Goal: Use online tool/utility: Utilize a website feature to perform a specific function

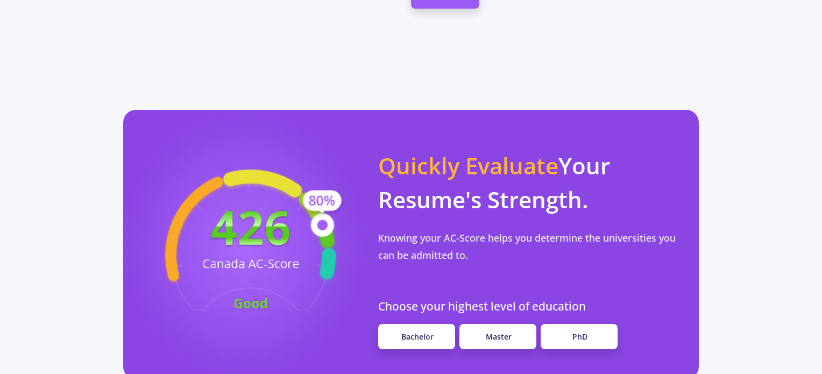
scroll to position [861, 0]
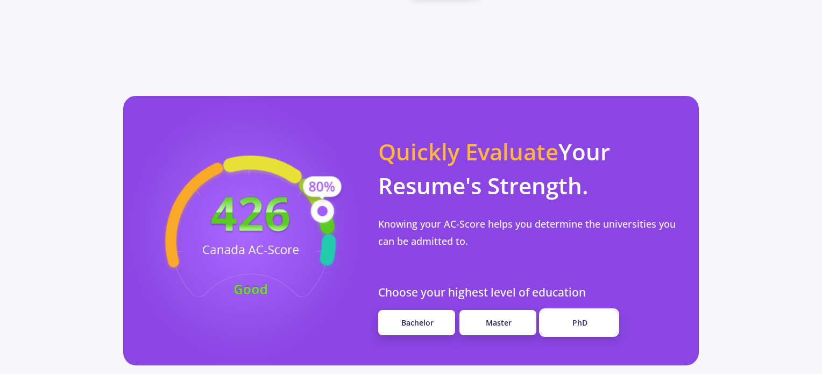
click at [600, 310] on link "PhD" at bounding box center [579, 322] width 77 height 25
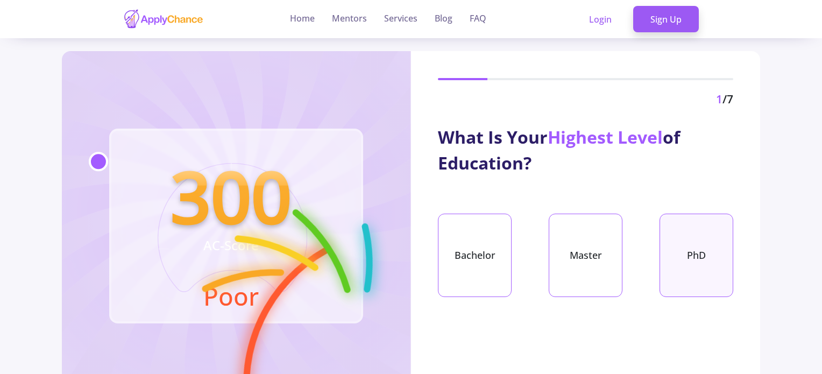
click at [700, 249] on div "PhD" at bounding box center [697, 255] width 74 height 83
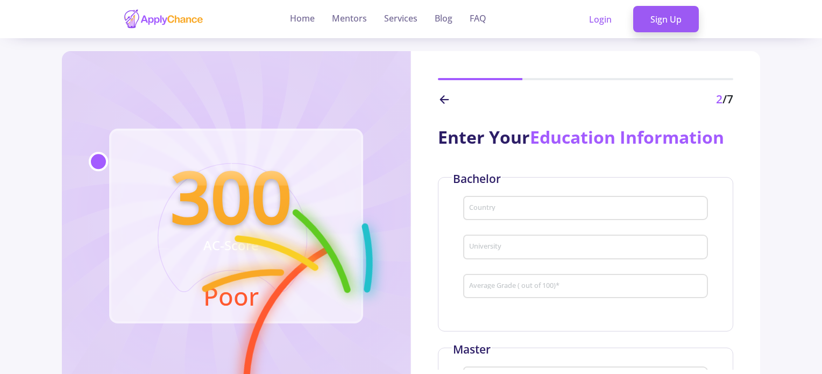
click at [510, 209] on input "Country" at bounding box center [587, 209] width 237 height 10
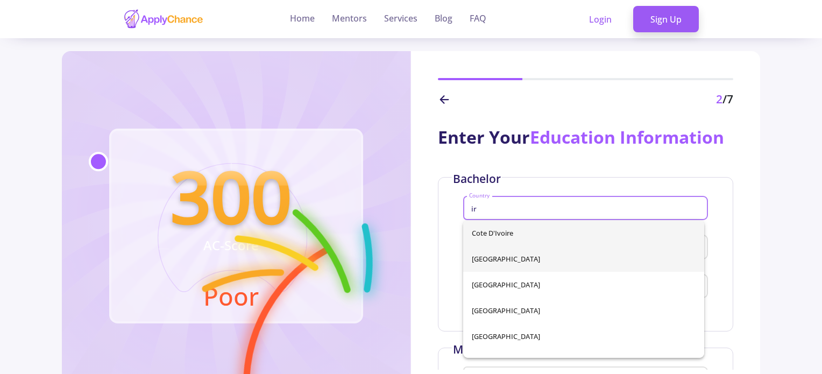
click at [490, 265] on span "[GEOGRAPHIC_DATA]" at bounding box center [584, 259] width 224 height 26
type input "[GEOGRAPHIC_DATA]"
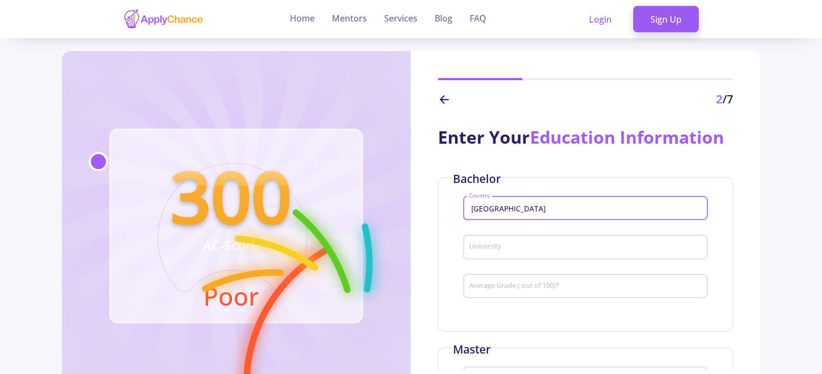
click at [494, 248] on input "University" at bounding box center [587, 248] width 237 height 10
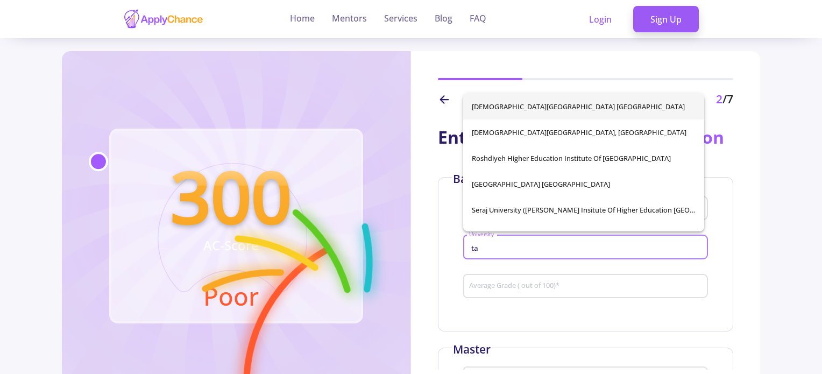
type input "t"
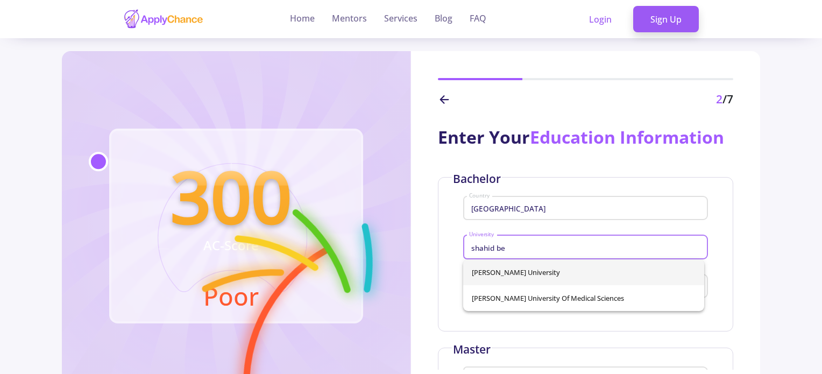
click at [513, 269] on span "[PERSON_NAME] University" at bounding box center [584, 272] width 224 height 26
type input "[PERSON_NAME] University"
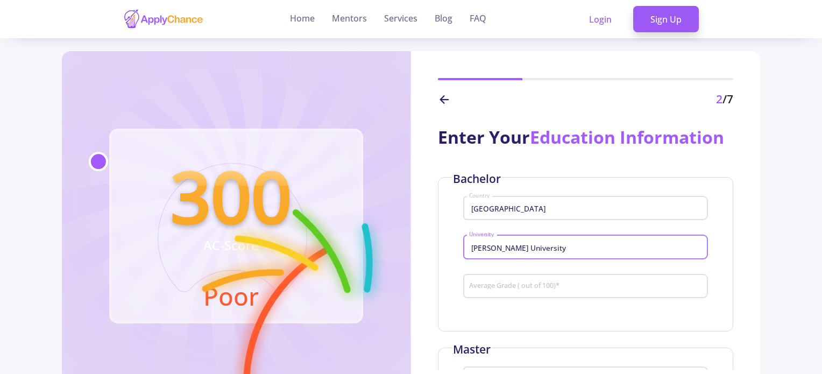
click at [500, 287] on input "Average Grade ( out of 100) *" at bounding box center [587, 287] width 237 height 10
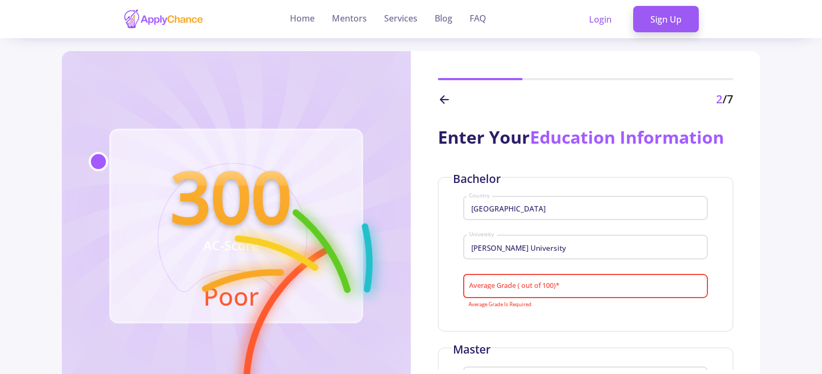
click at [533, 284] on input "Average Grade ( out of 100) *" at bounding box center [587, 287] width 237 height 10
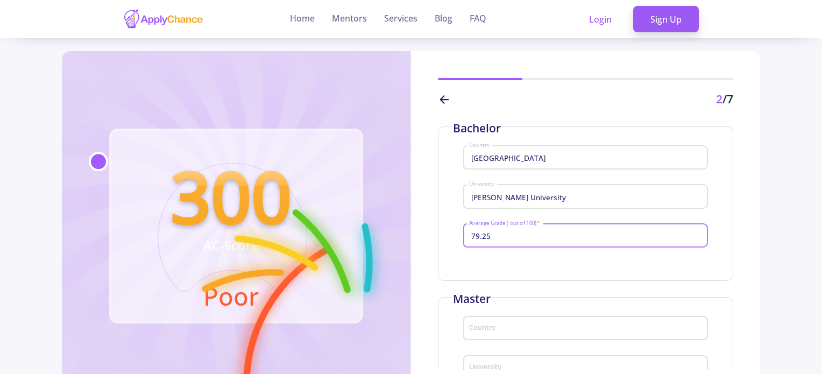
scroll to position [108, 0]
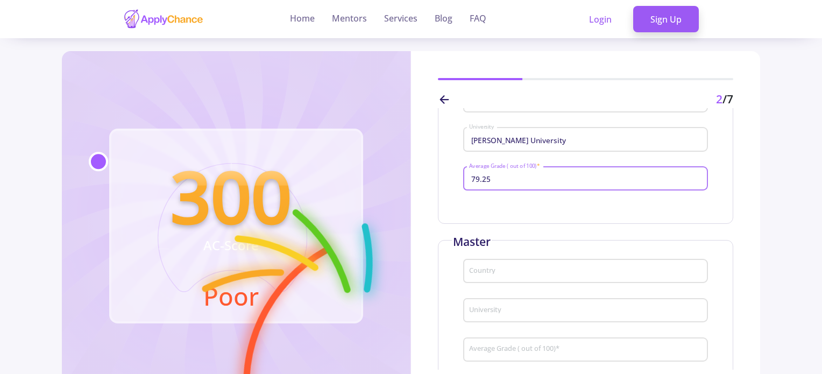
type input "79.25"
click at [519, 273] on input "Country" at bounding box center [587, 272] width 237 height 10
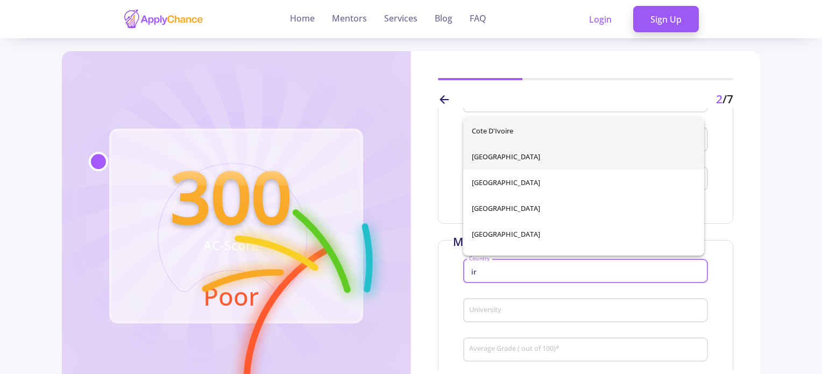
click at [510, 163] on span "[GEOGRAPHIC_DATA]" at bounding box center [584, 157] width 224 height 26
type input "[GEOGRAPHIC_DATA]"
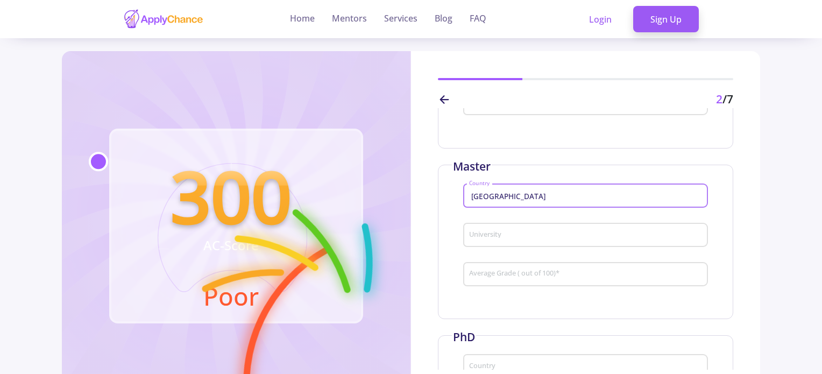
scroll to position [215, 0]
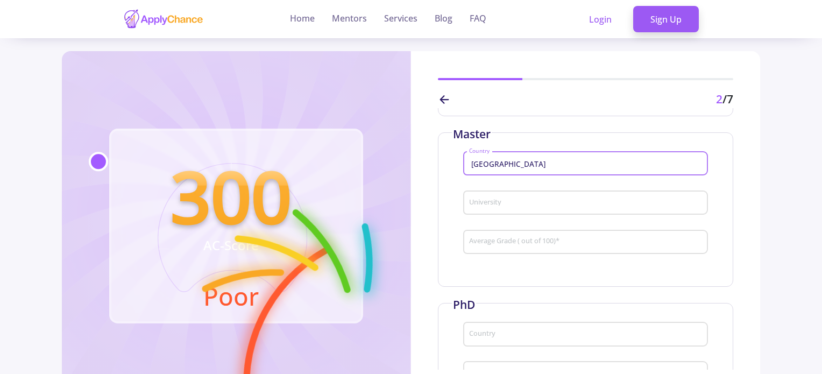
click at [511, 201] on input "University" at bounding box center [587, 204] width 237 height 10
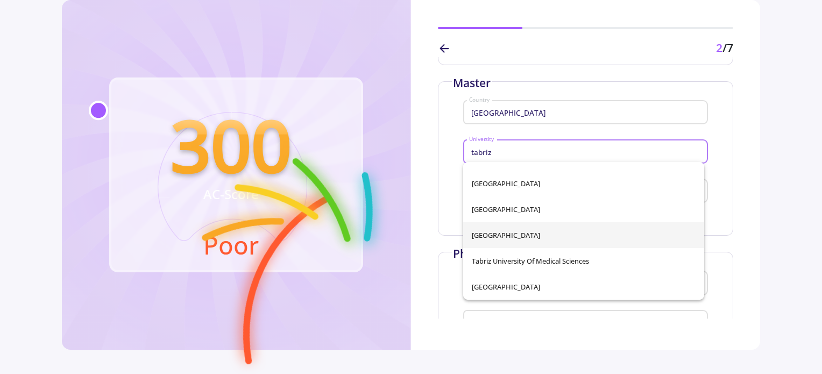
scroll to position [54, 0]
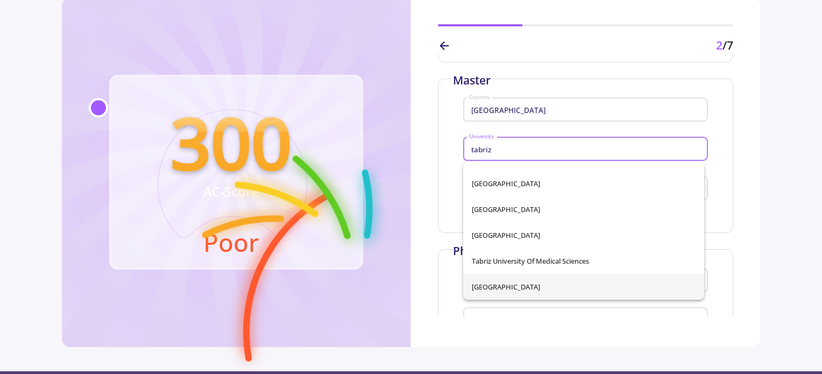
click at [555, 281] on span "[GEOGRAPHIC_DATA]" at bounding box center [584, 287] width 224 height 26
type input "[GEOGRAPHIC_DATA]"
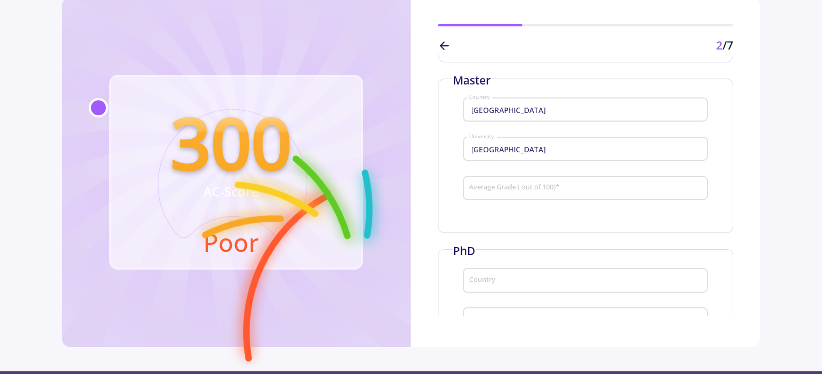
click at [532, 190] on input "Average Grade ( out of 100) *" at bounding box center [587, 189] width 237 height 10
type input "94.3"
click at [523, 288] on div "Country" at bounding box center [586, 278] width 235 height 28
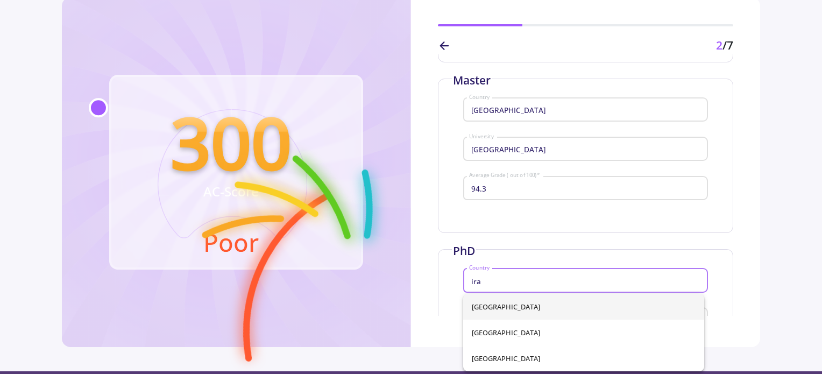
click at [506, 301] on span "[GEOGRAPHIC_DATA]" at bounding box center [584, 307] width 224 height 26
type input "[GEOGRAPHIC_DATA]"
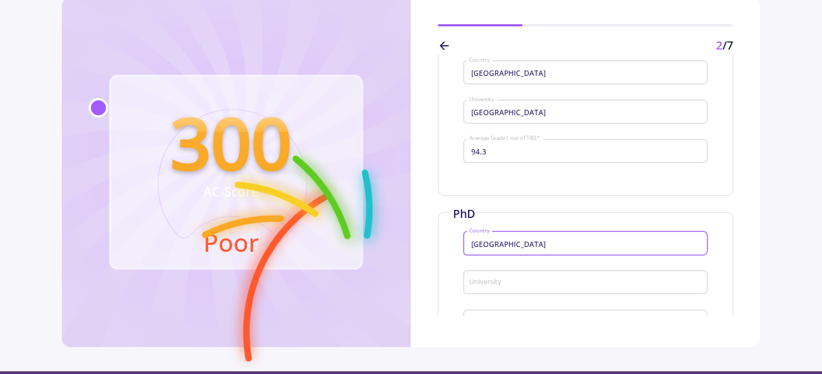
scroll to position [364, 0]
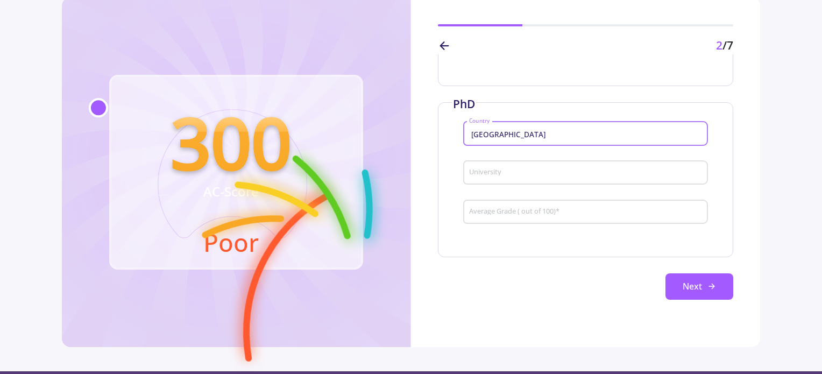
click at [520, 173] on input "University" at bounding box center [587, 173] width 237 height 10
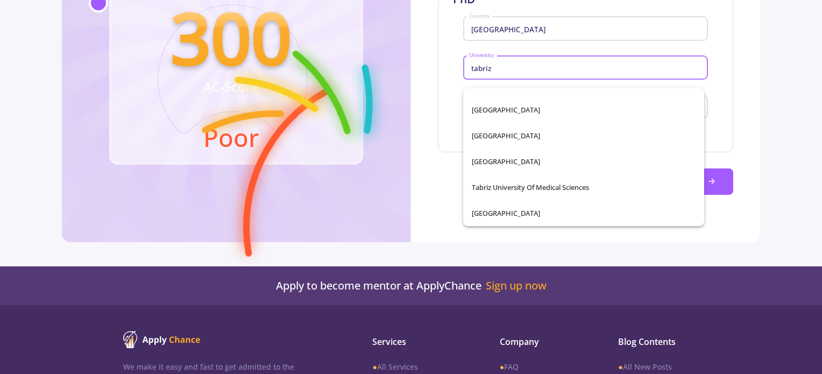
scroll to position [161, 0]
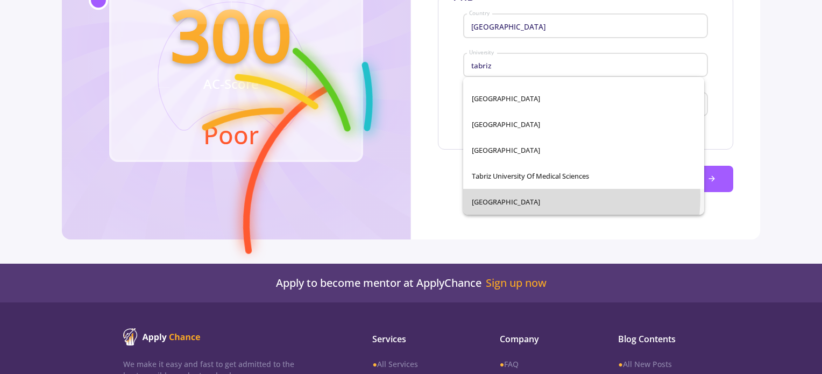
click at [518, 196] on span "[GEOGRAPHIC_DATA]" at bounding box center [584, 202] width 224 height 26
type input "[GEOGRAPHIC_DATA]"
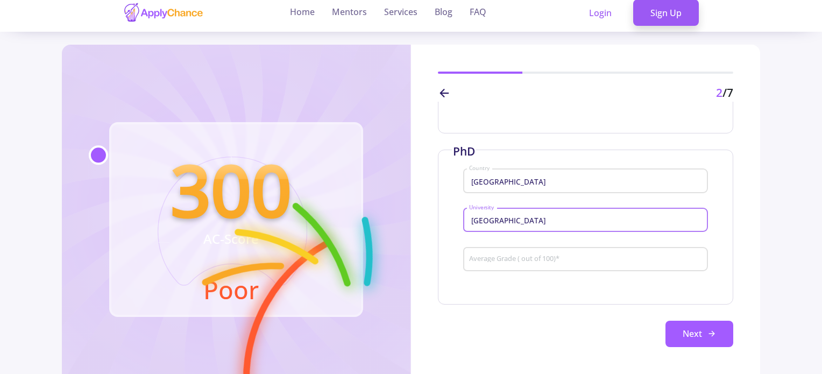
scroll to position [0, 0]
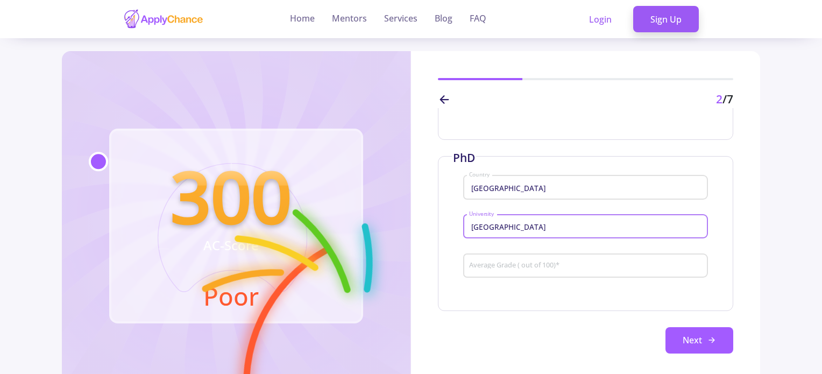
click at [506, 266] on input "Average Grade ( out of 100) *" at bounding box center [587, 267] width 237 height 10
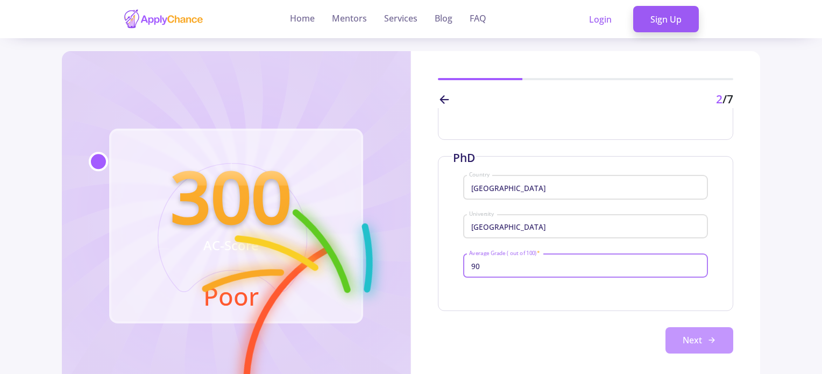
type input "90"
click at [697, 336] on button "Next" at bounding box center [700, 340] width 68 height 27
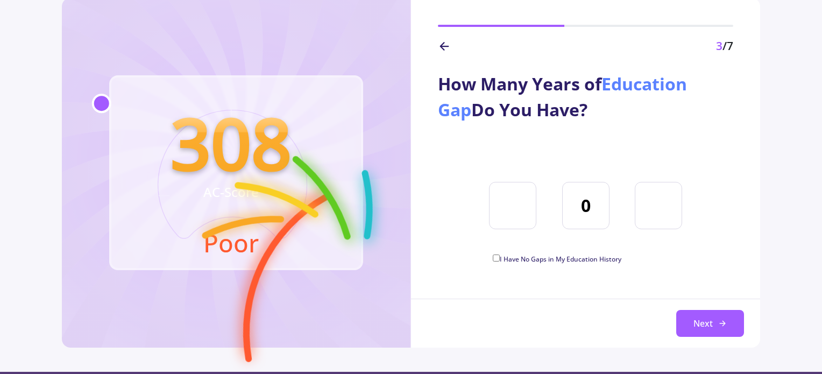
scroll to position [54, 0]
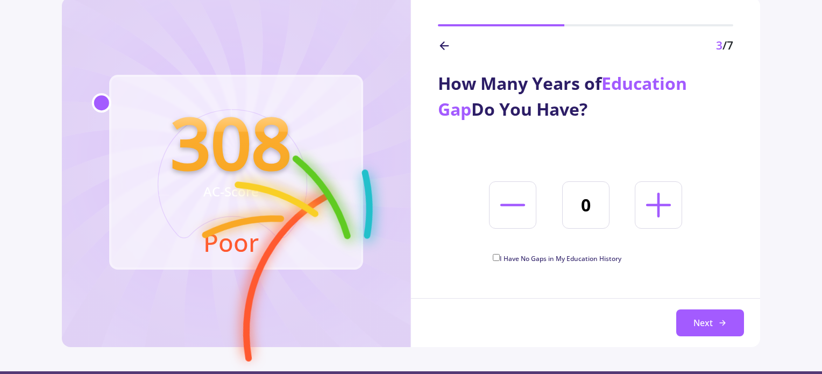
click at [494, 257] on input "I Have No Gaps in My Education History" at bounding box center [496, 257] width 7 height 7
checkbox input "true"
click at [703, 327] on button "Next" at bounding box center [711, 322] width 68 height 27
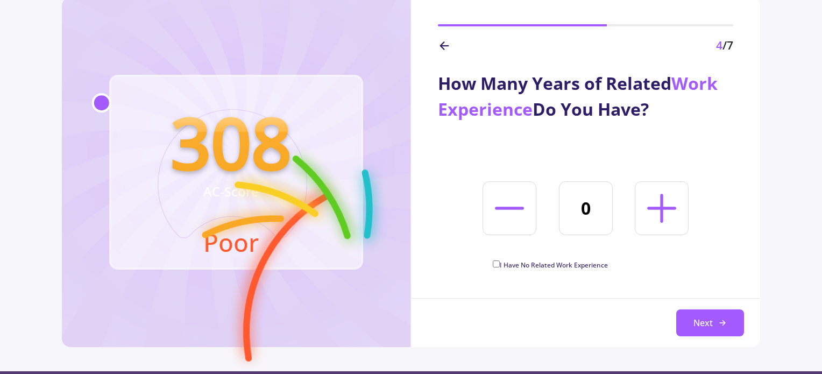
click at [654, 208] on line at bounding box center [662, 208] width 26 height 0
type input "3"
click at [706, 329] on button "Next" at bounding box center [711, 322] width 68 height 27
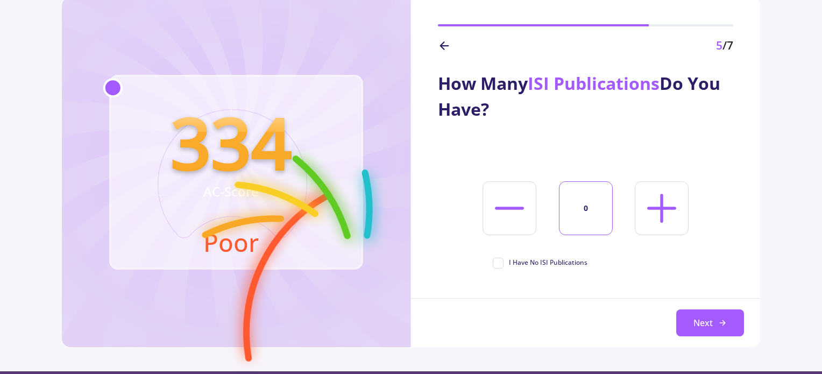
drag, startPoint x: 593, startPoint y: 207, endPoint x: 581, endPoint y: 208, distance: 11.9
click at [581, 208] on input "0" at bounding box center [586, 208] width 54 height 54
click at [652, 208] on line at bounding box center [662, 208] width 26 height 0
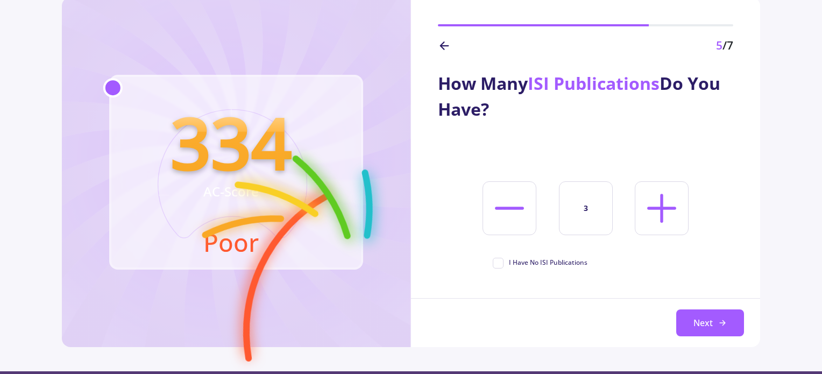
click at [652, 208] on line at bounding box center [662, 208] width 26 height 0
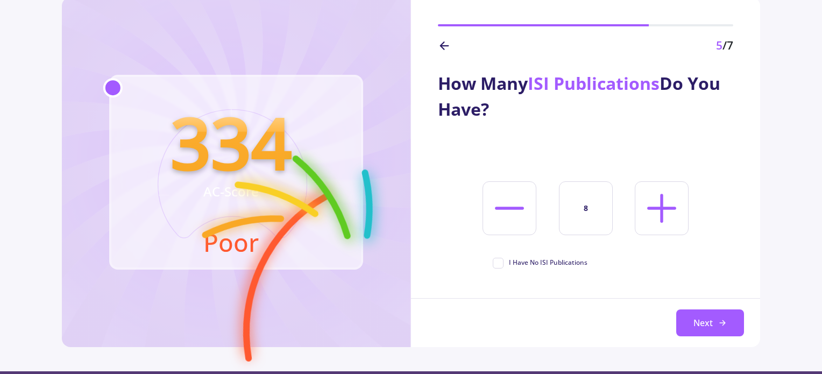
click at [652, 208] on line at bounding box center [662, 208] width 26 height 0
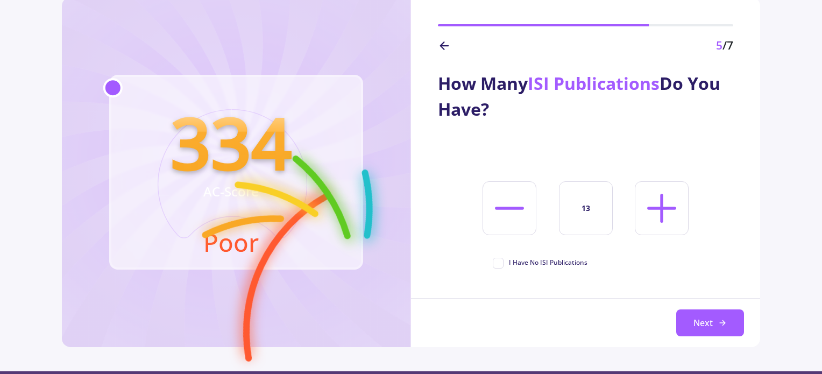
click at [652, 208] on line at bounding box center [662, 208] width 26 height 0
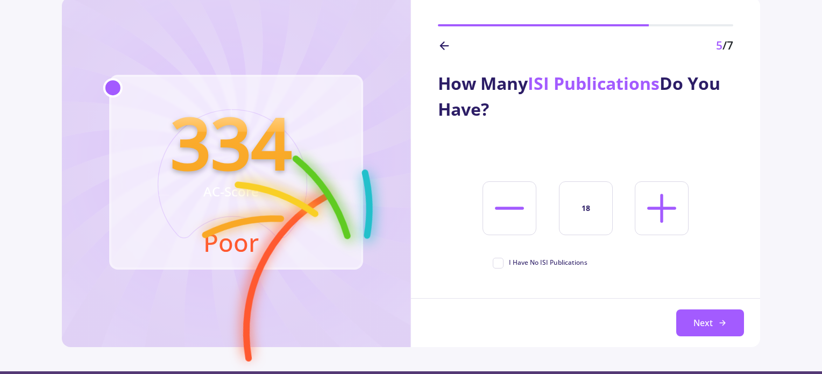
click at [652, 208] on line at bounding box center [662, 208] width 26 height 0
type input "20"
click at [707, 325] on button "Next" at bounding box center [711, 322] width 68 height 27
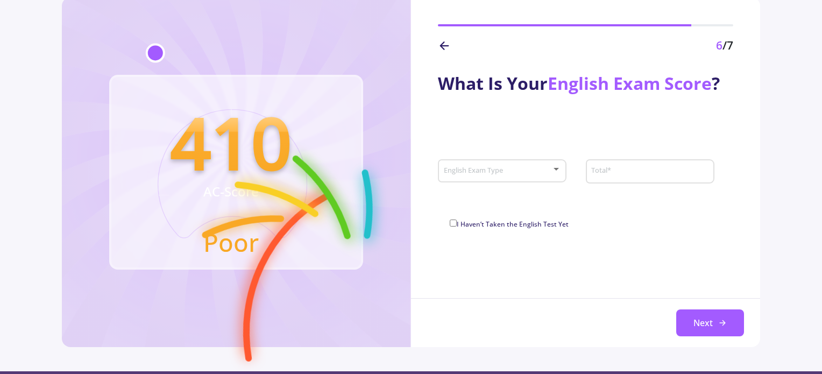
click at [454, 223] on input "I Haven’t Taken the English Test Yet" at bounding box center [453, 223] width 7 height 7
checkbox input "true"
type input "0"
click at [489, 226] on span "I Haven’t Taken the English Test Yet" at bounding box center [513, 224] width 112 height 9
click at [457, 226] on input "I Haven’t Taken the English Test Yet" at bounding box center [453, 223] width 7 height 7
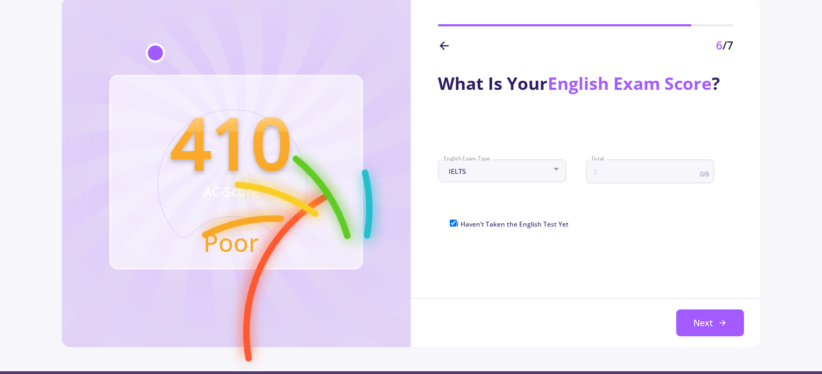
checkbox input "false"
click at [518, 165] on div "English Exam Type" at bounding box center [503, 169] width 118 height 27
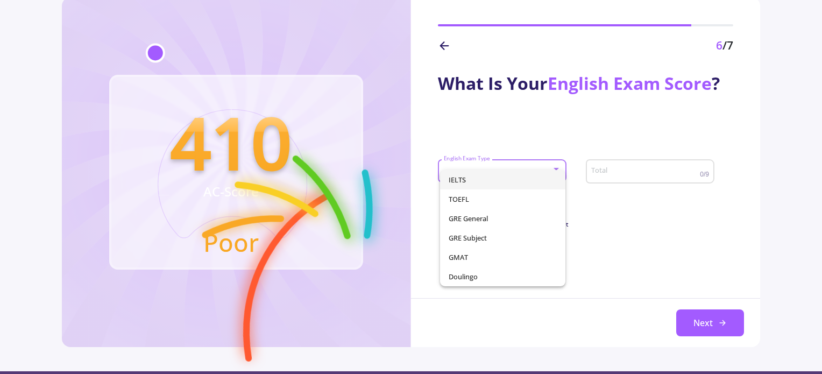
click at [532, 174] on span "IELTS" at bounding box center [503, 179] width 109 height 19
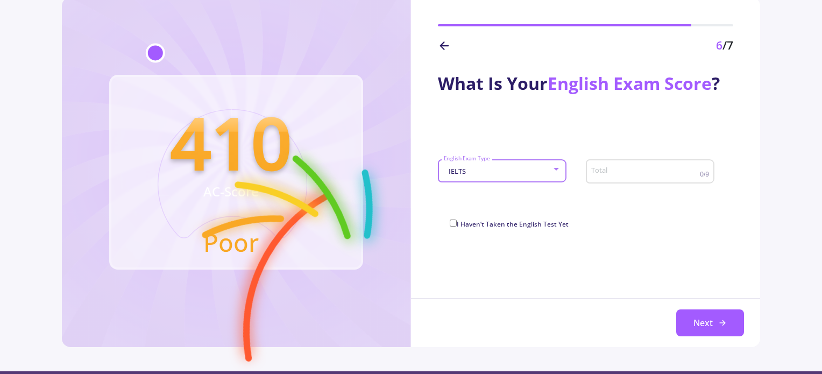
click at [532, 174] on div "IELTS" at bounding box center [498, 171] width 109 height 8
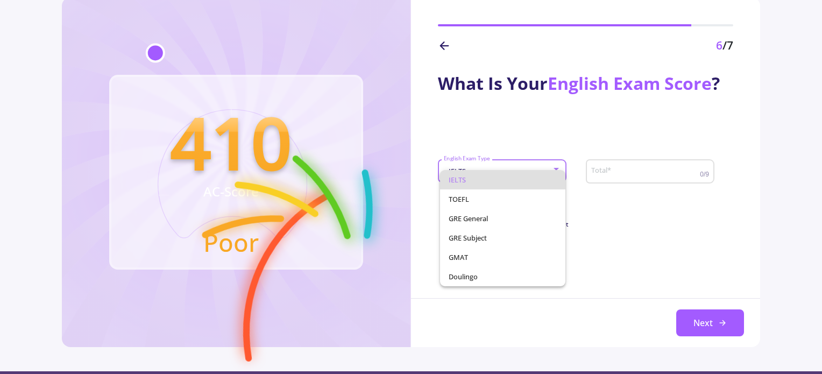
click at [588, 228] on div at bounding box center [411, 187] width 822 height 374
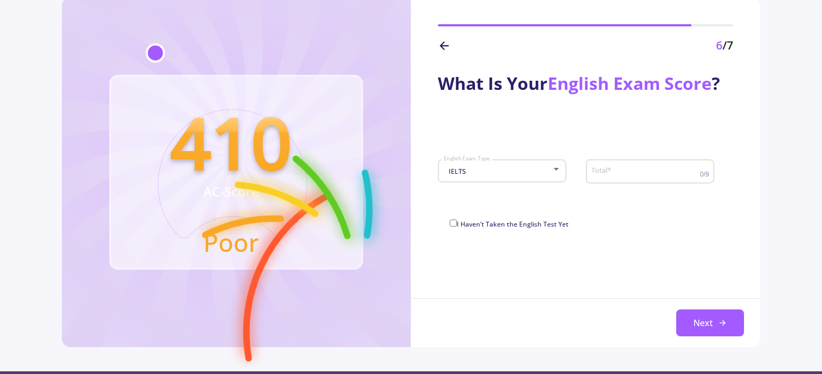
click at [465, 226] on span "I Haven’t Taken the English Test Yet" at bounding box center [513, 224] width 112 height 9
click at [457, 226] on input "I Haven’t Taken the English Test Yet" at bounding box center [453, 223] width 7 height 7
checkbox input "true"
type input "0"
click at [705, 318] on button "Next" at bounding box center [711, 322] width 68 height 27
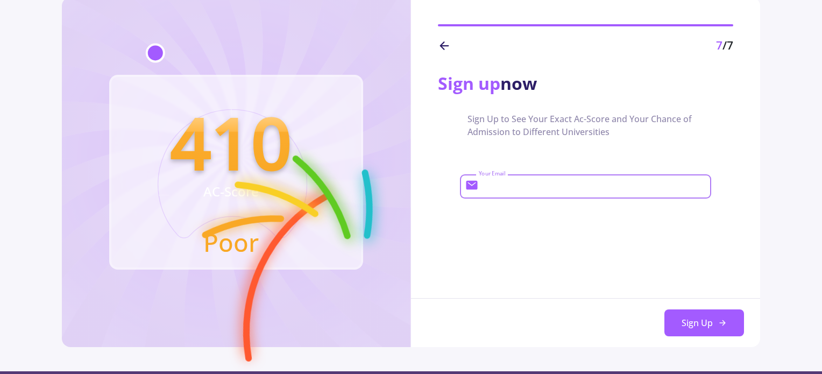
click at [540, 187] on input "Your Email" at bounding box center [593, 187] width 231 height 10
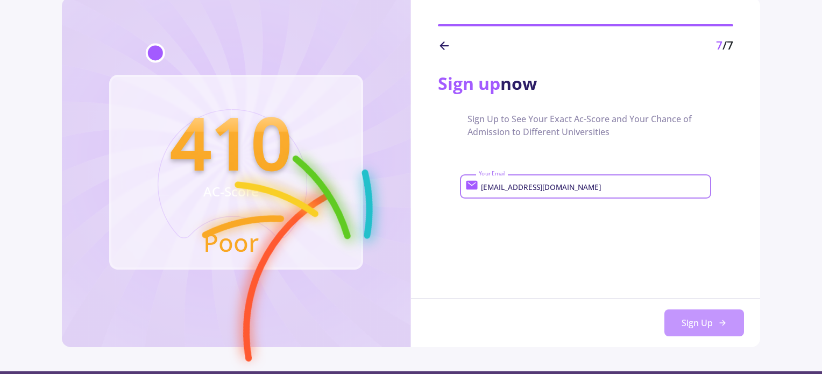
type input "[EMAIL_ADDRESS][DOMAIN_NAME]"
click at [676, 322] on button "Sign Up" at bounding box center [705, 322] width 80 height 27
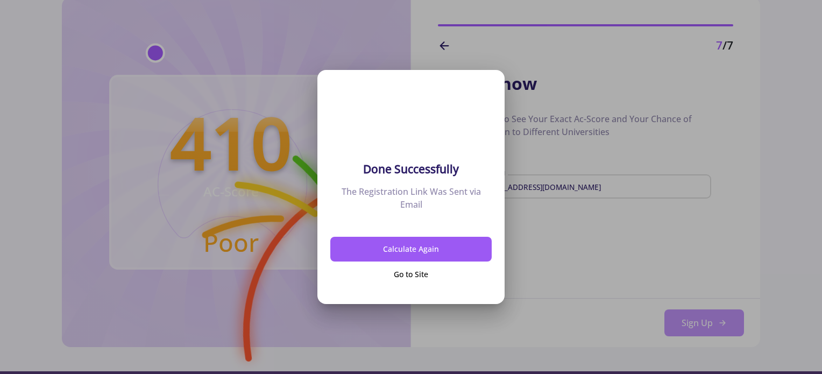
scroll to position [0, 0]
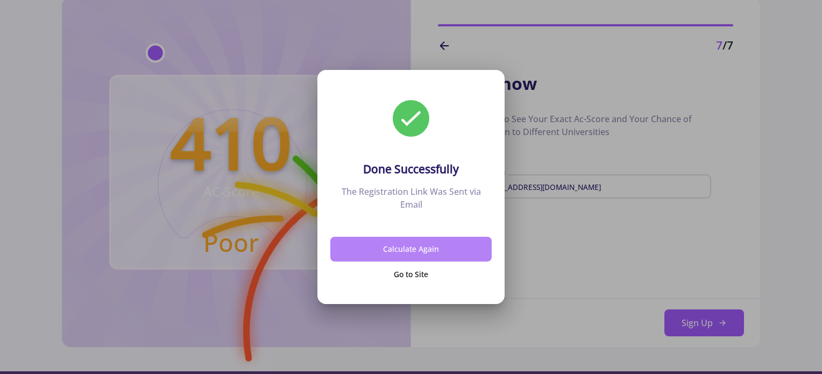
click at [415, 253] on button "Calculate Again" at bounding box center [410, 249] width 161 height 25
